Goal: Task Accomplishment & Management: Complete application form

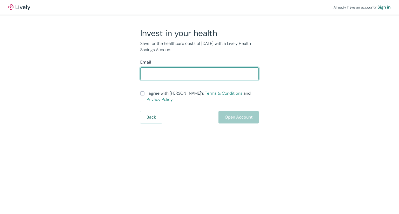
type input "[EMAIL_ADDRESS][DOMAIN_NAME]"
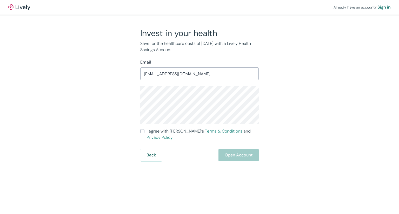
click at [114, 98] on div "Invest in your health Save for the healthcare costs of [DATE] with a Lively Hea…" at bounding box center [196, 94] width 249 height 133
click at [302, 81] on div "Invest in your health Save for the healthcare costs of [DATE] with a Lively Hea…" at bounding box center [196, 94] width 249 height 133
click at [151, 131] on span "I agree with Lively’s Terms & Conditions and Privacy Policy" at bounding box center [202, 134] width 112 height 12
click at [144, 131] on input "I agree with Lively’s Terms & Conditions and Privacy Policy" at bounding box center [142, 131] width 4 height 4
checkbox input "true"
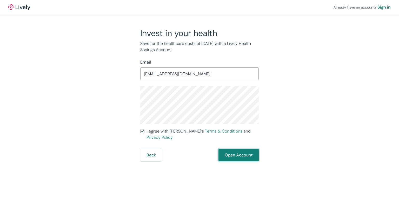
click at [232, 152] on button "Open Account" at bounding box center [238, 155] width 40 height 12
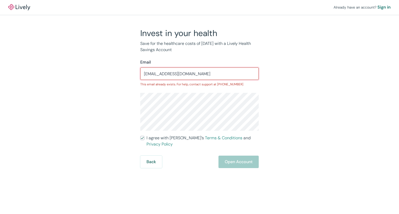
click at [146, 73] on input "[EMAIL_ADDRESS][DOMAIN_NAME]" at bounding box center [199, 74] width 118 height 10
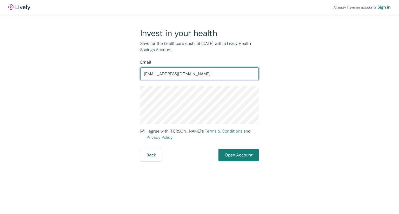
click at [146, 75] on input "[EMAIL_ADDRESS][DOMAIN_NAME]" at bounding box center [199, 74] width 118 height 10
type input "[EMAIL_ADDRESS][DOMAIN_NAME]"
click at [219, 51] on p "Save for the healthcare costs of [DATE] with a Lively Health Savings Account" at bounding box center [199, 46] width 118 height 12
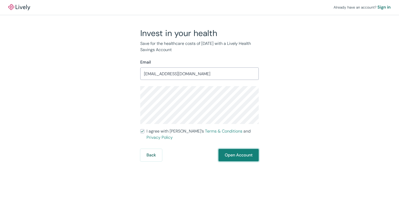
click at [242, 152] on button "Open Account" at bounding box center [238, 155] width 40 height 12
click at [285, 50] on div "Invest in your health Save for the healthcare costs of [DATE] with a Lively Hea…" at bounding box center [196, 94] width 249 height 133
click at [383, 6] on div "Sign in" at bounding box center [383, 7] width 13 height 6
